Goal: Task Accomplishment & Management: Use online tool/utility

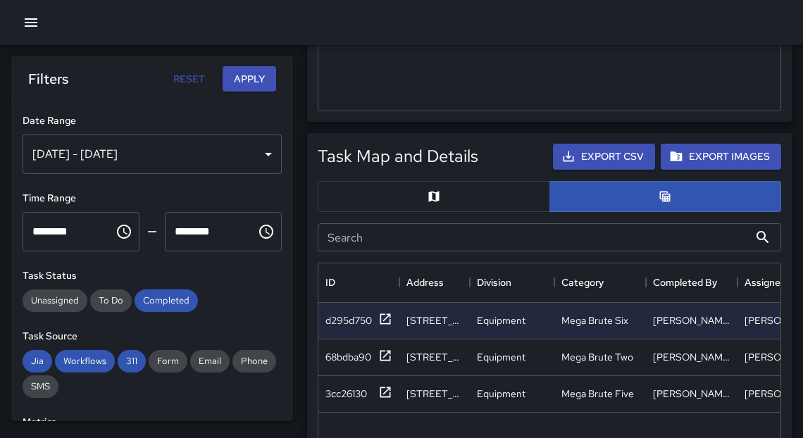
scroll to position [516, 454]
click at [25, 23] on icon "button" at bounding box center [31, 22] width 13 height 8
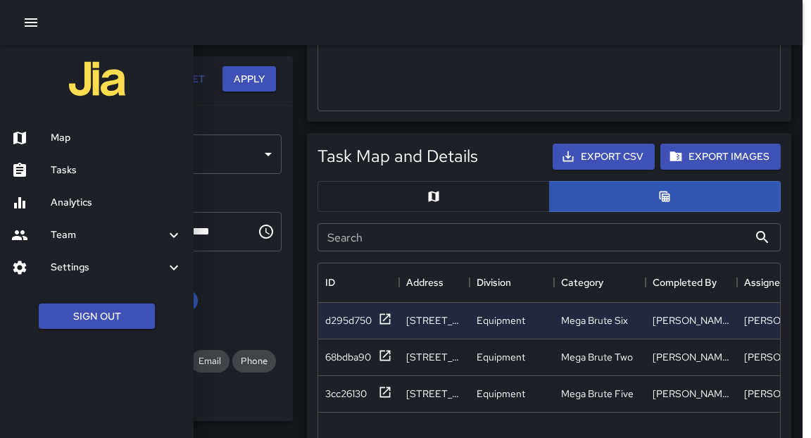
click at [275, 127] on div at bounding box center [405, 219] width 811 height 438
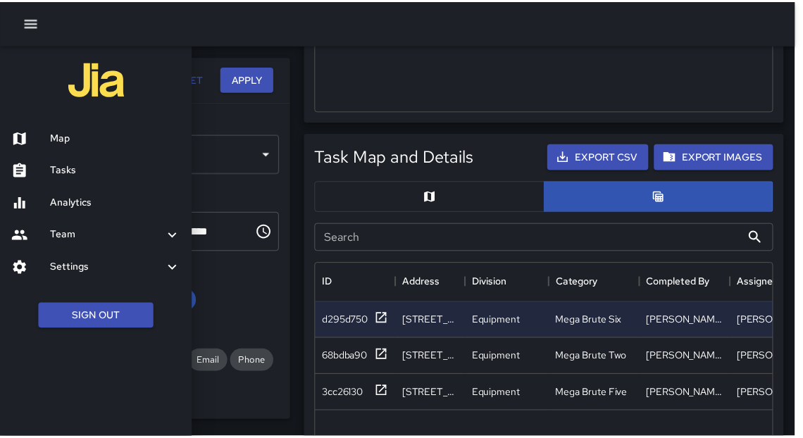
scroll to position [9, 8]
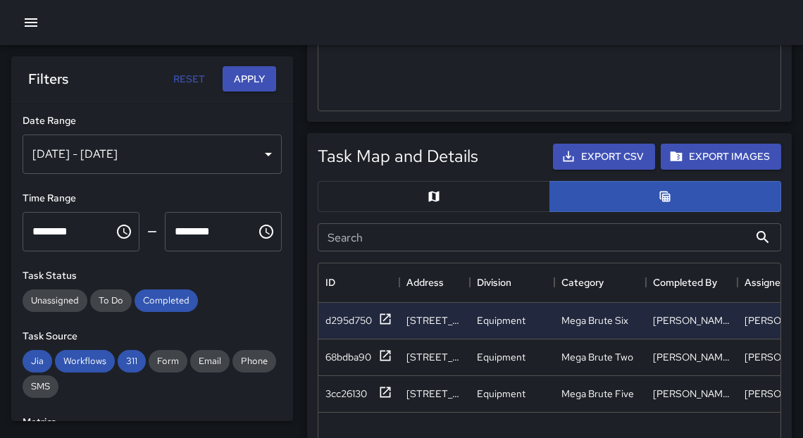
click at [258, 156] on div "[DATE] - [DATE]" at bounding box center [152, 154] width 259 height 39
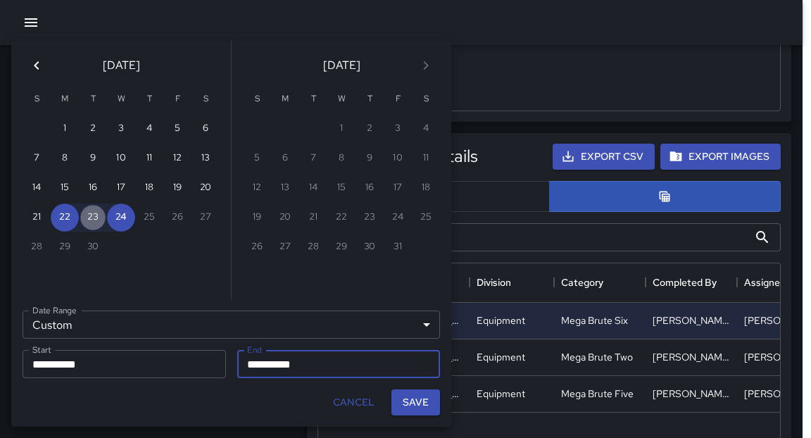
click at [93, 223] on button "23" at bounding box center [93, 218] width 28 height 28
type input "**********"
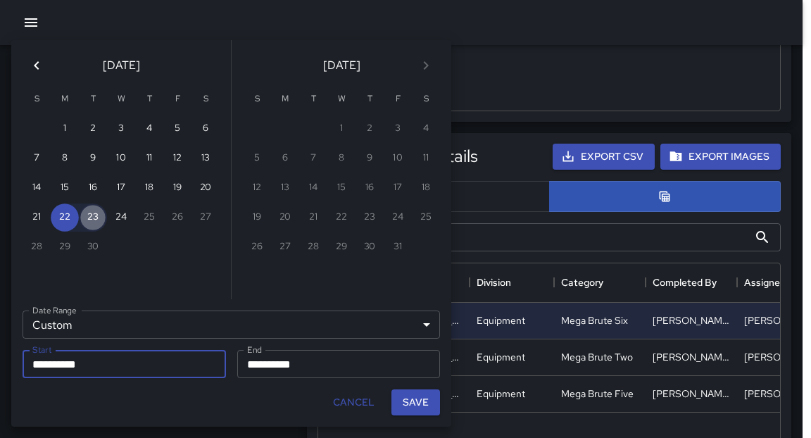
click at [92, 222] on button "23" at bounding box center [93, 218] width 28 height 28
type input "**********"
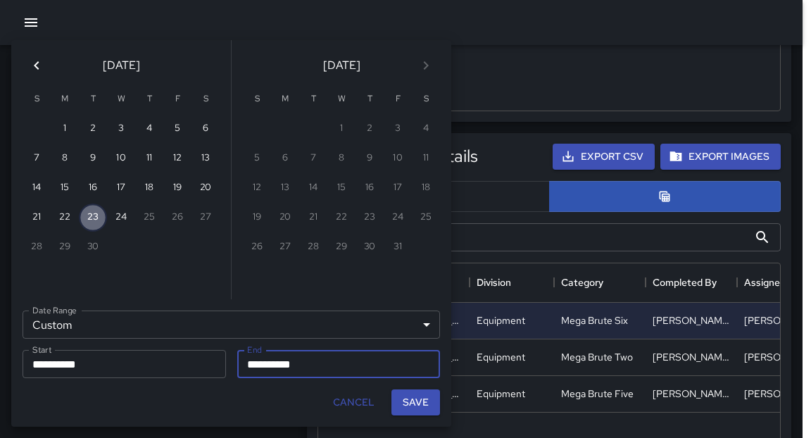
click at [92, 222] on button "23" at bounding box center [93, 218] width 28 height 28
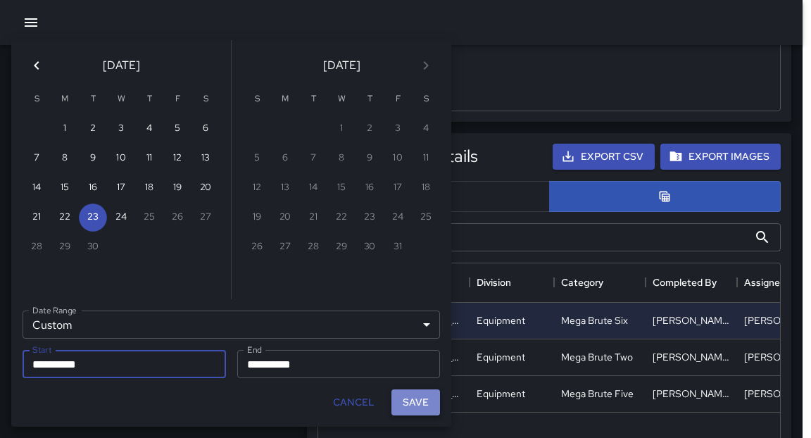
click at [417, 399] on button "Save" at bounding box center [416, 402] width 49 height 26
type input "**********"
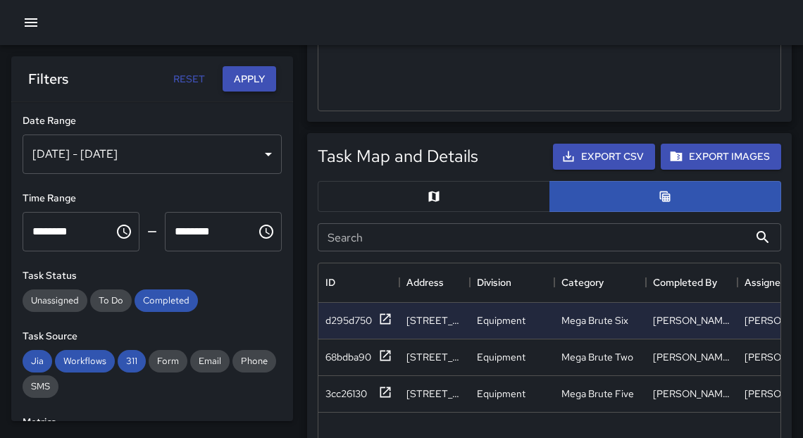
click at [251, 86] on button "Apply" at bounding box center [250, 79] width 54 height 26
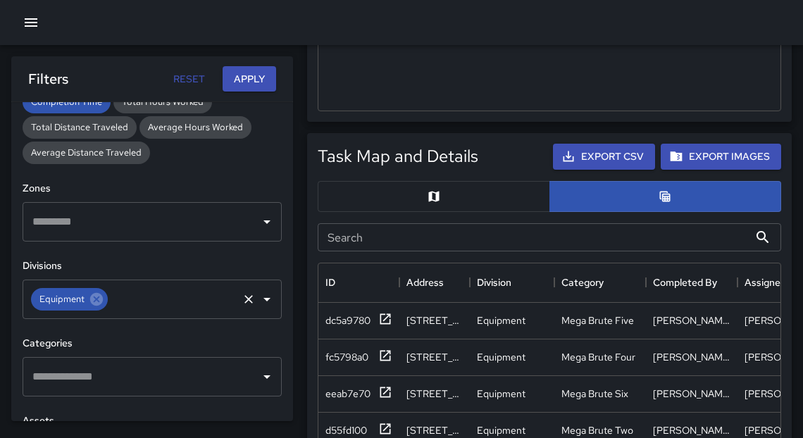
scroll to position [372, 0]
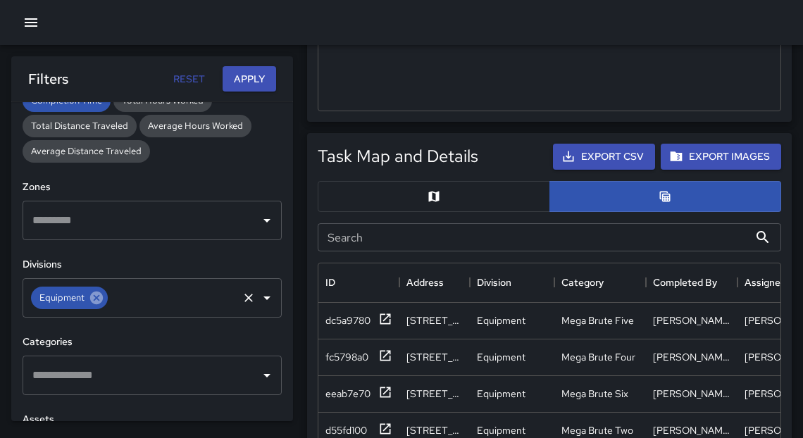
click at [102, 298] on icon at bounding box center [96, 297] width 15 height 15
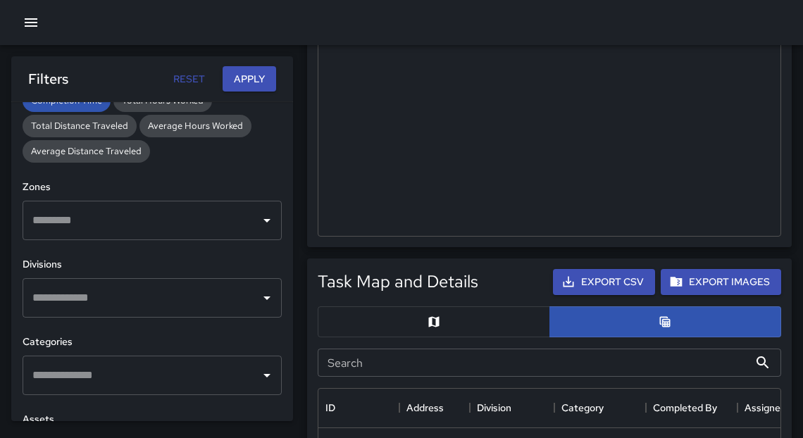
scroll to position [478, 0]
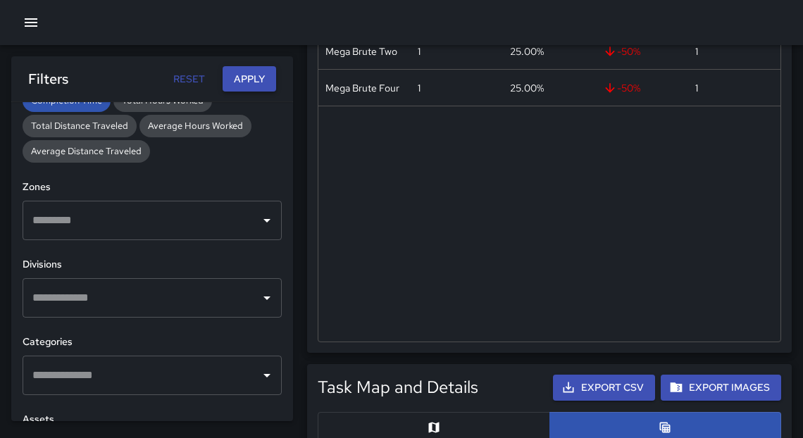
click at [256, 80] on button "Apply" at bounding box center [250, 79] width 54 height 26
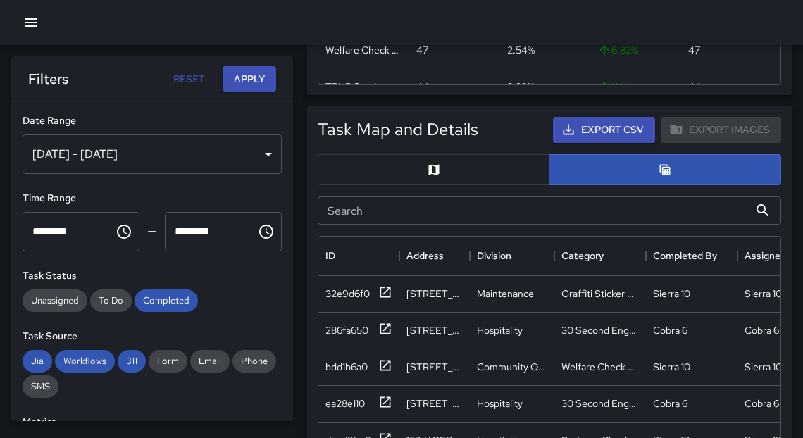
scroll to position [725, 0]
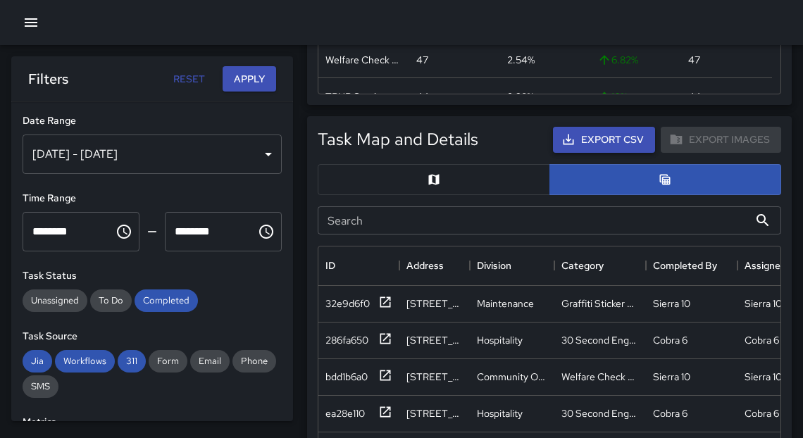
click at [572, 143] on icon "button" at bounding box center [568, 140] width 11 height 11
